Goal: Transaction & Acquisition: Purchase product/service

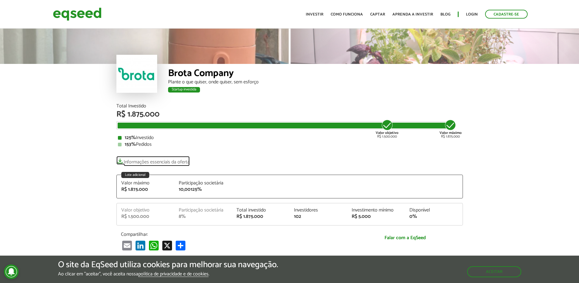
click at [149, 161] on link "Informações essenciais da oferta" at bounding box center [153, 160] width 73 height 9
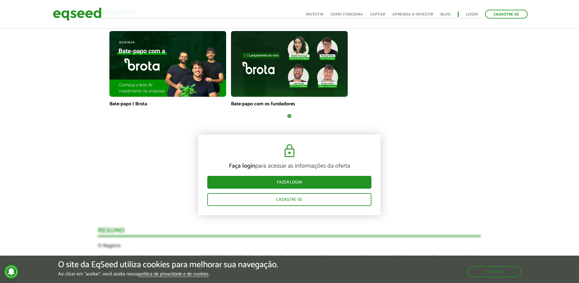
scroll to position [487, 0]
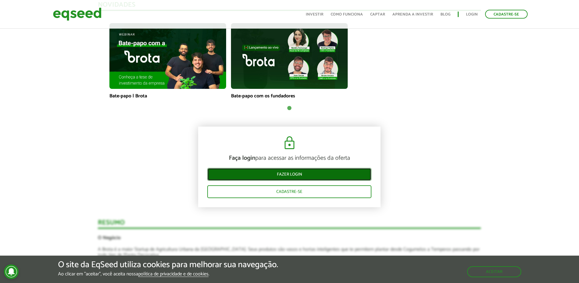
click at [270, 174] on link "Fazer login" at bounding box center [289, 174] width 164 height 13
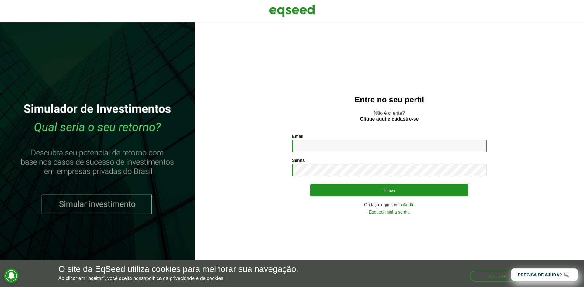
click at [377, 147] on input "Email *" at bounding box center [389, 146] width 195 height 12
type input "**********"
click at [310, 184] on button "Entrar" at bounding box center [389, 190] width 158 height 13
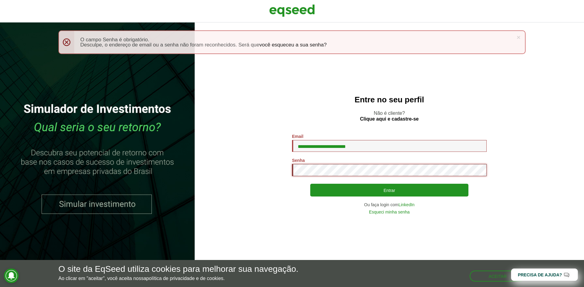
click at [284, 167] on section "**********" at bounding box center [389, 174] width 365 height 80
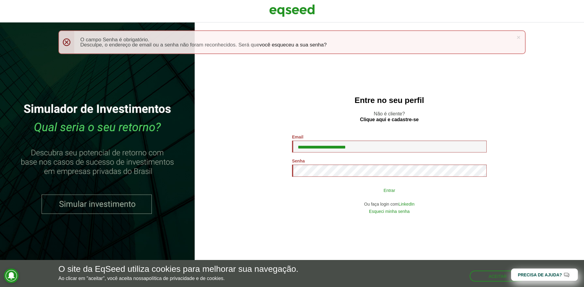
click at [330, 190] on button "Entrar" at bounding box center [389, 191] width 158 height 12
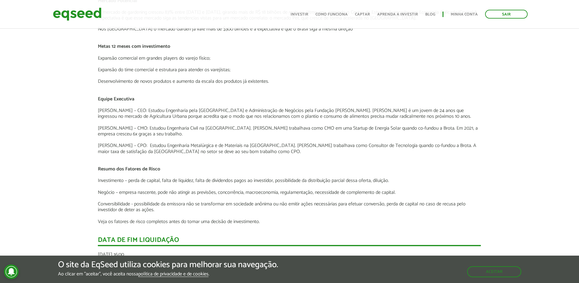
scroll to position [760, 0]
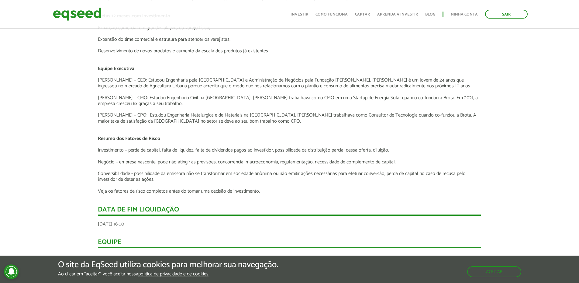
drag, startPoint x: 101, startPoint y: 222, endPoint x: 171, endPoint y: 221, distance: 69.7
click at [124, 221] on span "segunda-feira, 31 Março, 2025 - 16:00" at bounding box center [111, 224] width 26 height 8
click at [214, 222] on div "segunda-feira, 31 Março, 2025 - 16:00" at bounding box center [289, 224] width 383 height 5
click at [270, 205] on div "Resumo O Negócio A Brota é a maior Startup de Agricultura Urbana da América Lat…" at bounding box center [289, 90] width 383 height 474
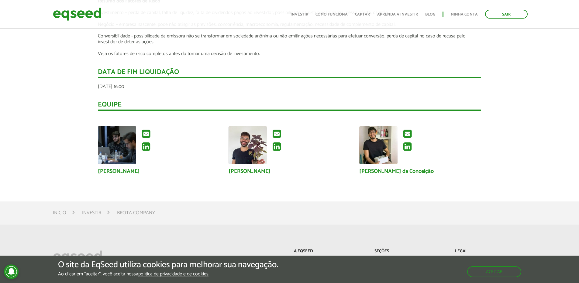
scroll to position [913, 0]
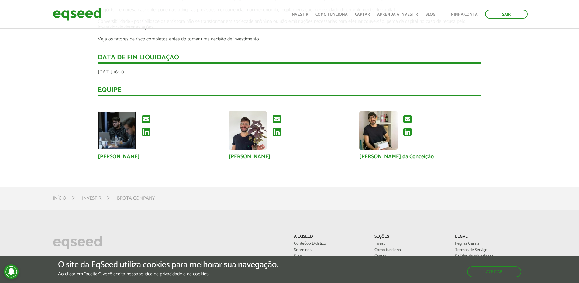
click at [124, 141] on img at bounding box center [117, 130] width 38 height 38
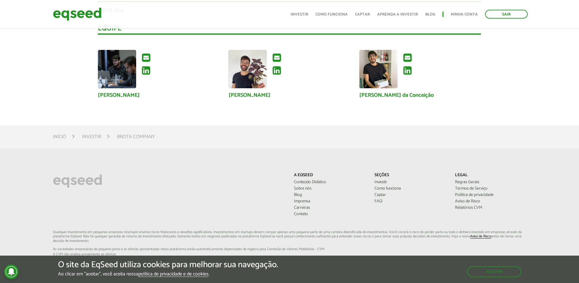
scroll to position [975, 0]
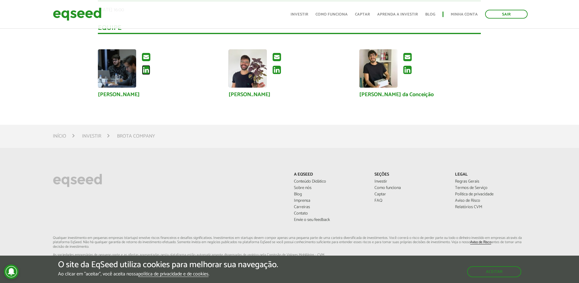
click at [147, 69] on icon at bounding box center [146, 70] width 8 height 10
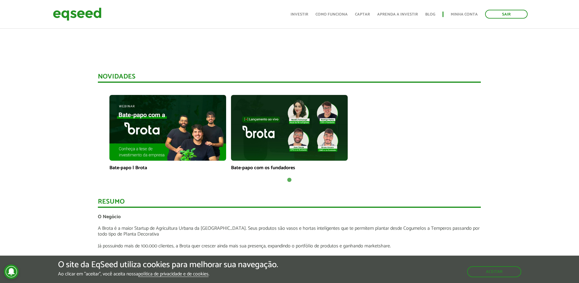
scroll to position [397, 0]
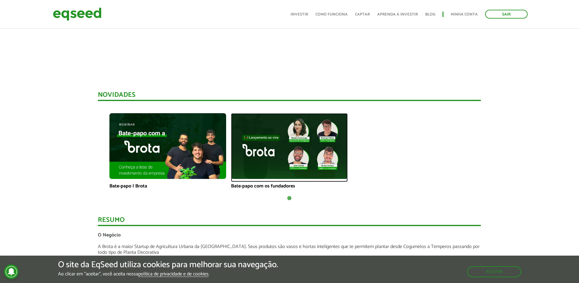
click at [269, 125] on img at bounding box center [289, 146] width 117 height 66
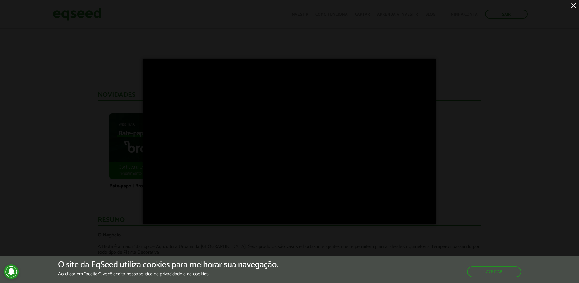
click at [527, 130] on div "×" at bounding box center [289, 141] width 579 height 283
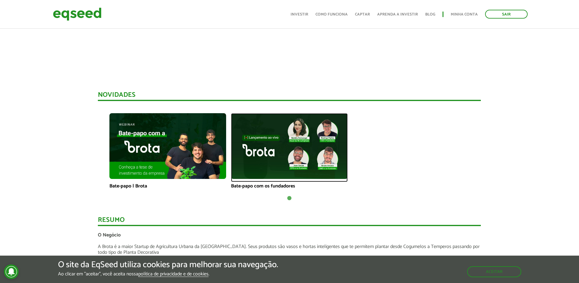
click at [308, 130] on img at bounding box center [289, 146] width 117 height 66
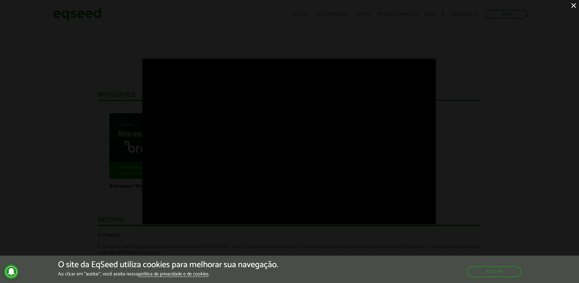
click at [517, 132] on div "×" at bounding box center [289, 141] width 579 height 283
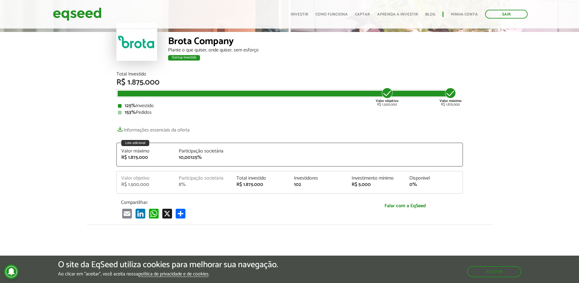
scroll to position [0, 0]
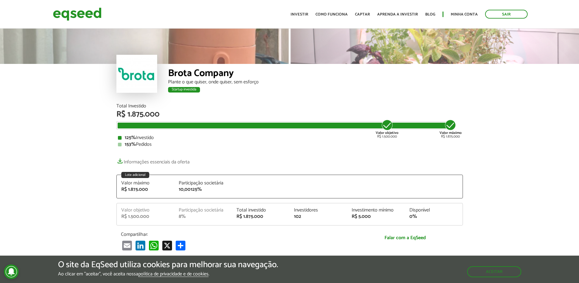
click at [127, 75] on div at bounding box center [137, 74] width 41 height 38
click at [84, 2] on header "Sair Toggle navigation Toggle navigation Início Investir Como funciona Captar A…" at bounding box center [289, 14] width 579 height 29
click at [75, 14] on img at bounding box center [77, 14] width 49 height 16
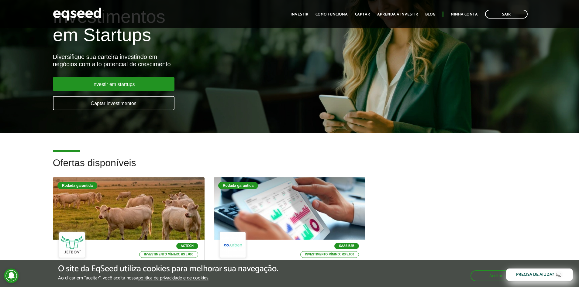
scroll to position [30, 0]
